Goal: Navigation & Orientation: Find specific page/section

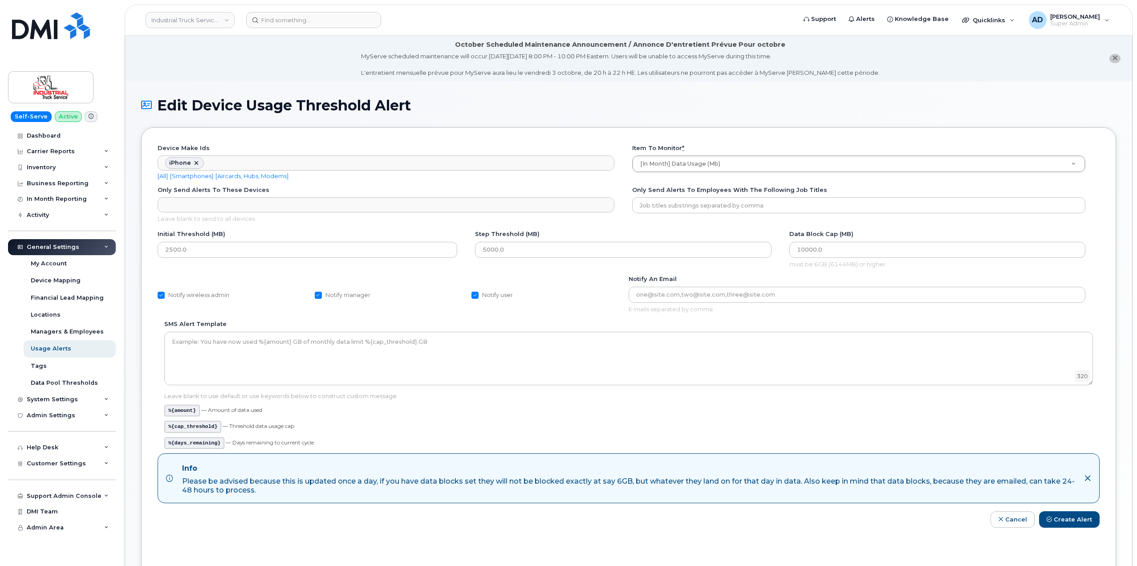
scroll to position [168, 0]
